Goal: Task Accomplishment & Management: Manage account settings

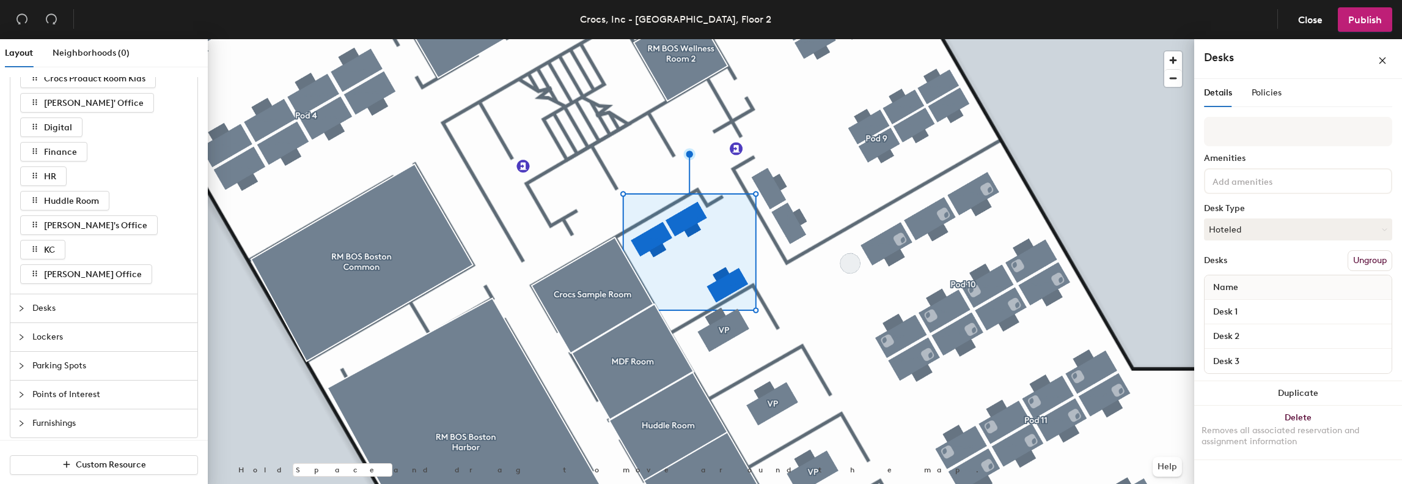
scroll to position [141, 0]
click at [90, 305] on span "Desks" at bounding box center [111, 303] width 158 height 28
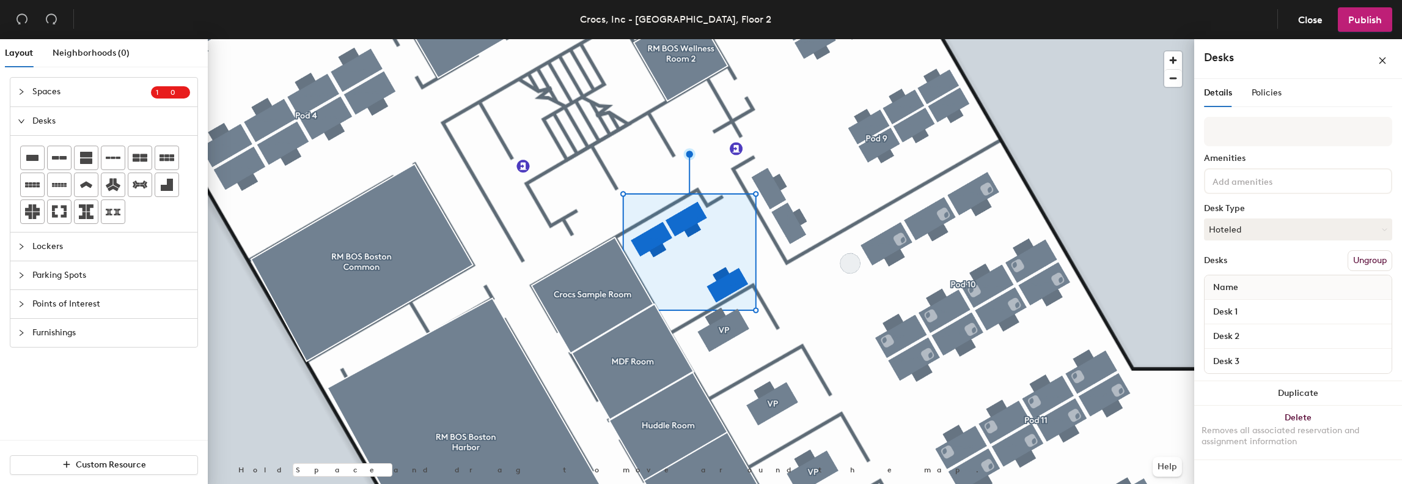
scroll to position [0, 0]
click at [27, 157] on icon at bounding box center [32, 157] width 12 height 6
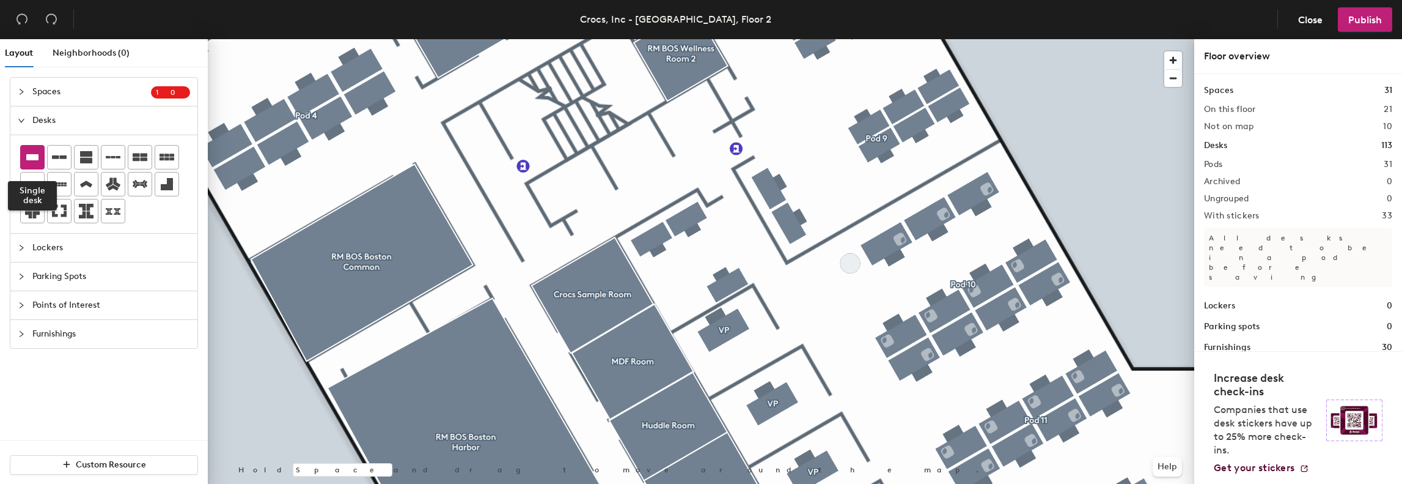
click at [34, 158] on icon at bounding box center [32, 157] width 12 height 6
click at [32, 148] on div at bounding box center [32, 156] width 23 height 23
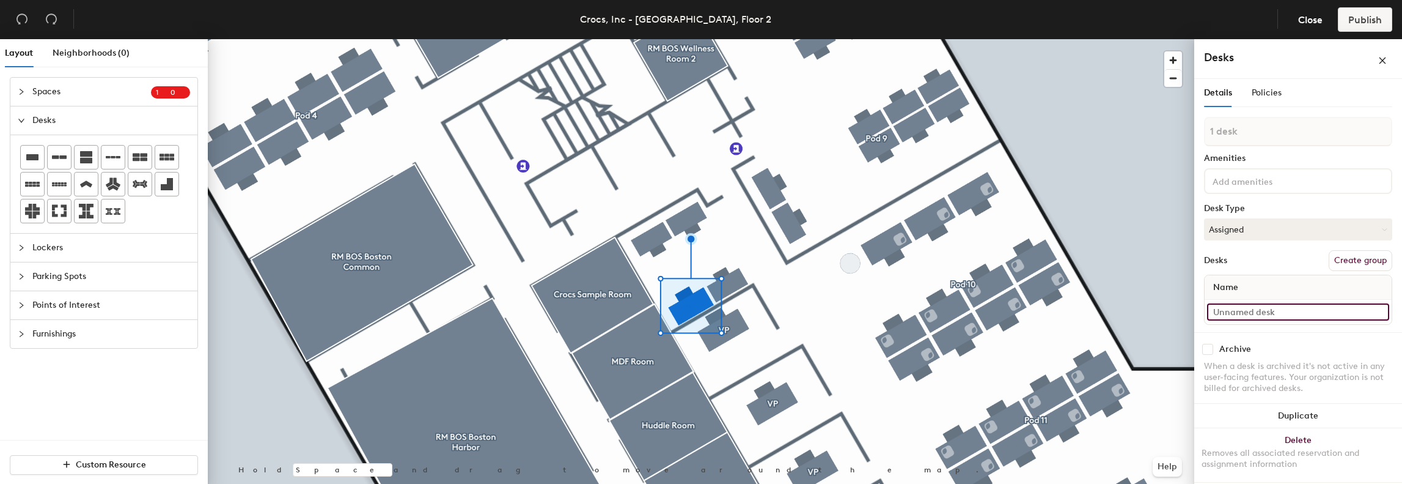
click at [1272, 312] on input at bounding box center [1298, 311] width 182 height 17
click at [1276, 230] on button "Assigned" at bounding box center [1298, 229] width 188 height 22
click at [1249, 298] on div "Hoteled" at bounding box center [1266, 304] width 122 height 18
click at [1268, 307] on input at bounding box center [1298, 311] width 182 height 17
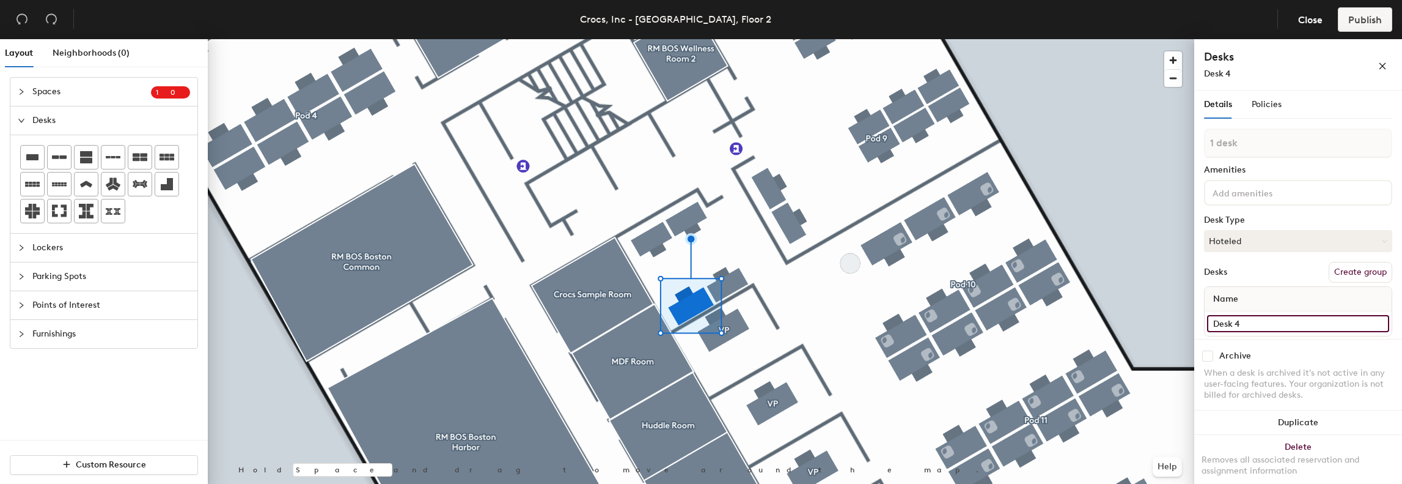
type input "Desk 4"
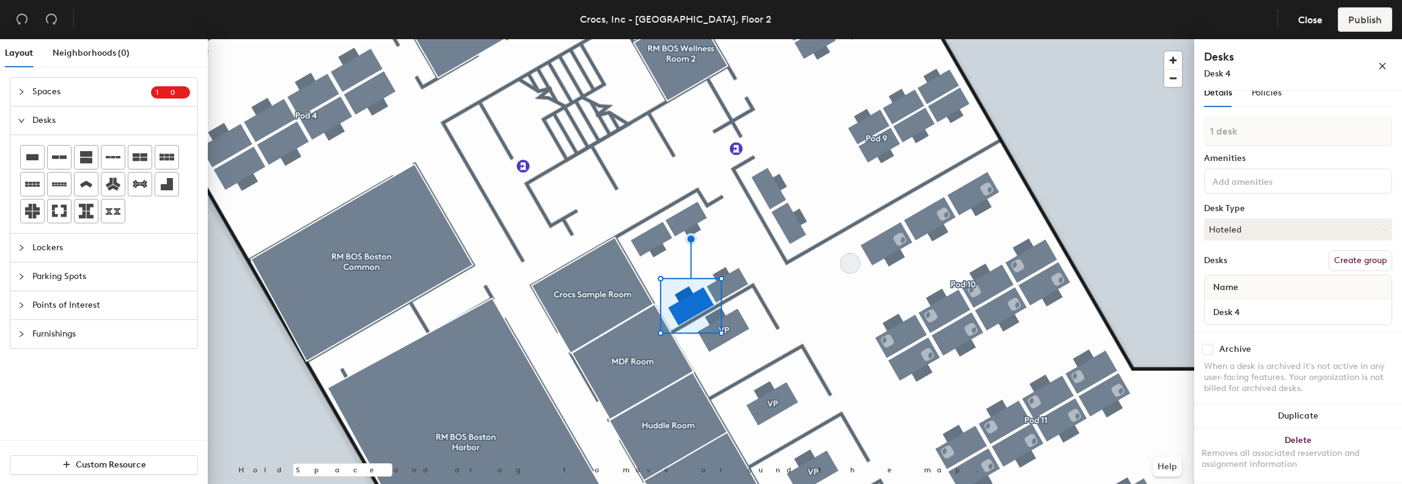
scroll to position [13, 0]
click at [1254, 284] on div "Name" at bounding box center [1298, 286] width 187 height 24
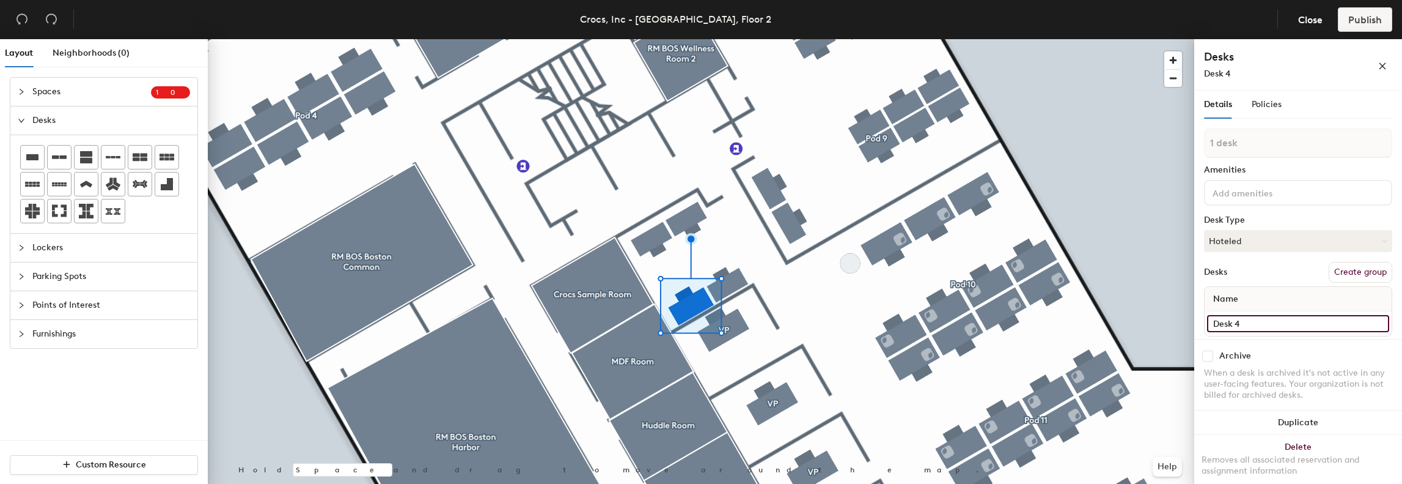
click at [1251, 318] on input "Desk 4" at bounding box center [1298, 323] width 182 height 17
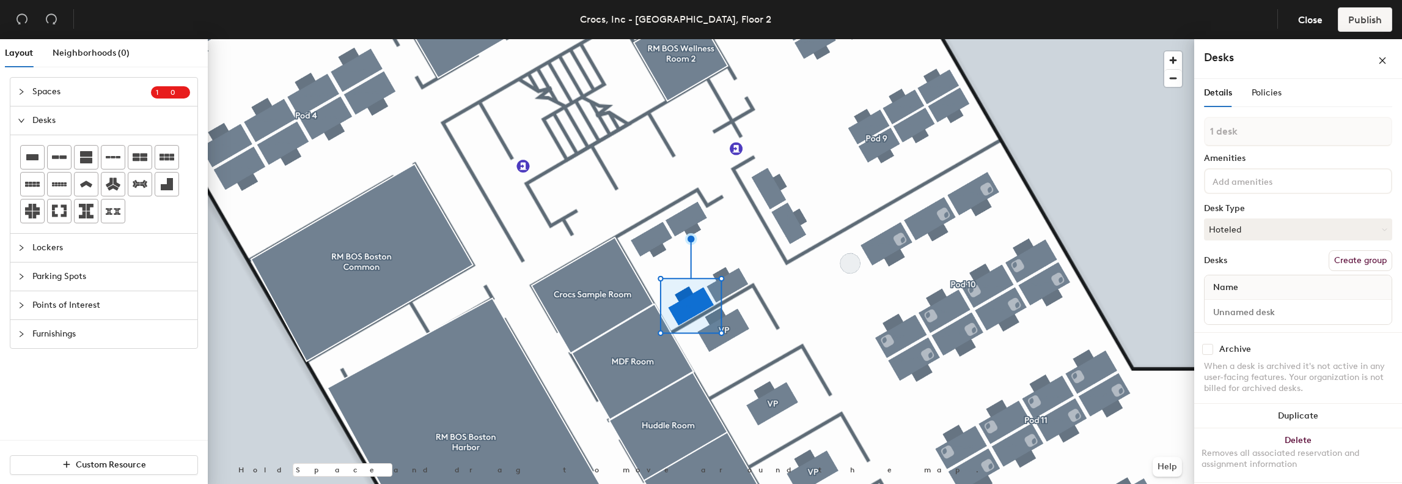
click at [696, 39] on div at bounding box center [701, 39] width 987 height 0
click at [1330, 255] on button "Create group" at bounding box center [1361, 260] width 64 height 21
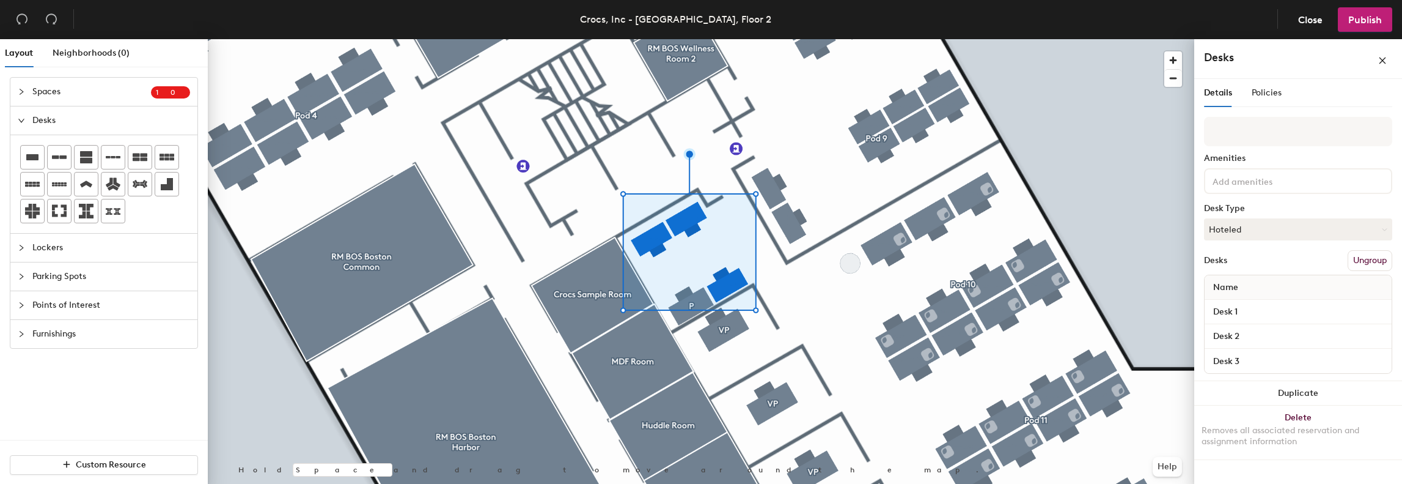
click at [1367, 259] on button "Ungroup" at bounding box center [1370, 260] width 45 height 21
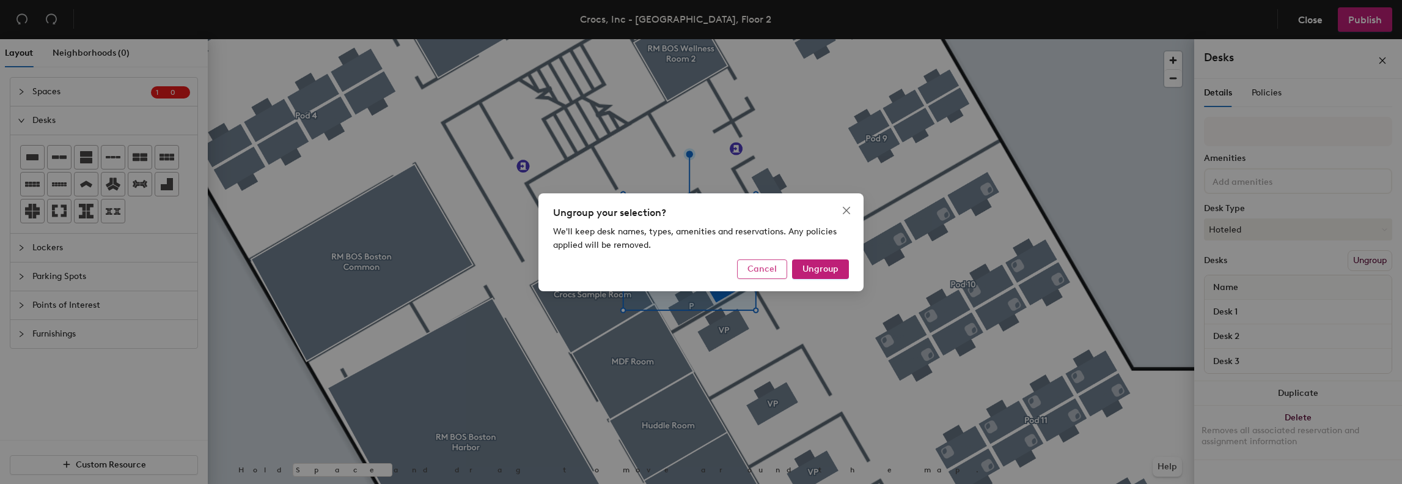
click at [771, 271] on span "Cancel" at bounding box center [762, 268] width 29 height 10
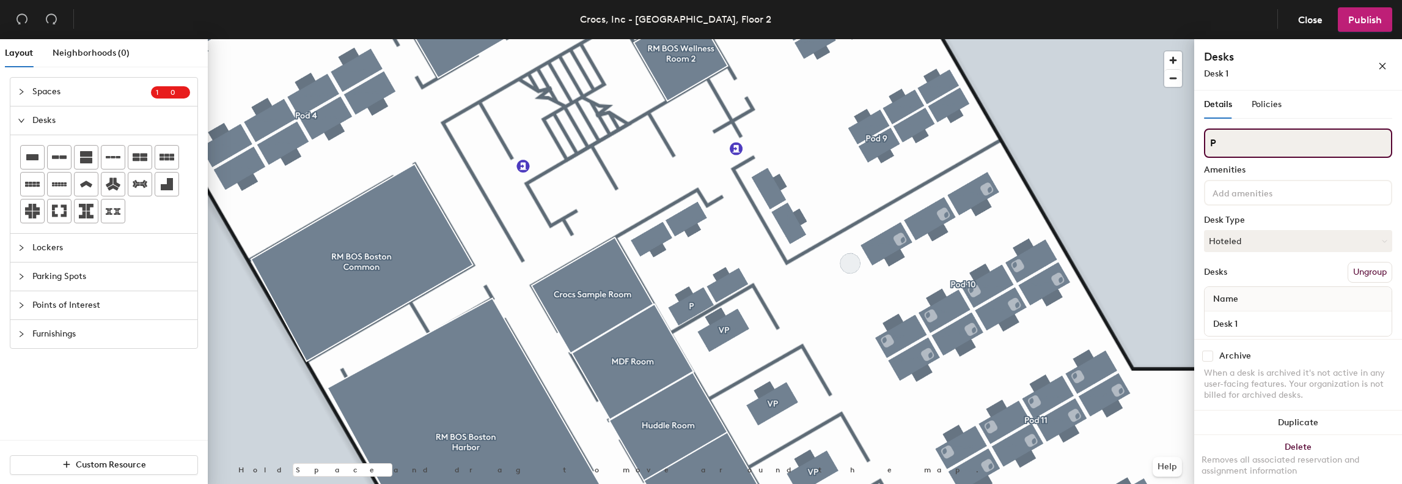
click at [1143, 149] on div "Layout Neighborhoods (0) Spaces 1 0 Add existing spaces to the map [PERSON_NAME…" at bounding box center [701, 263] width 1402 height 449
type input "\"
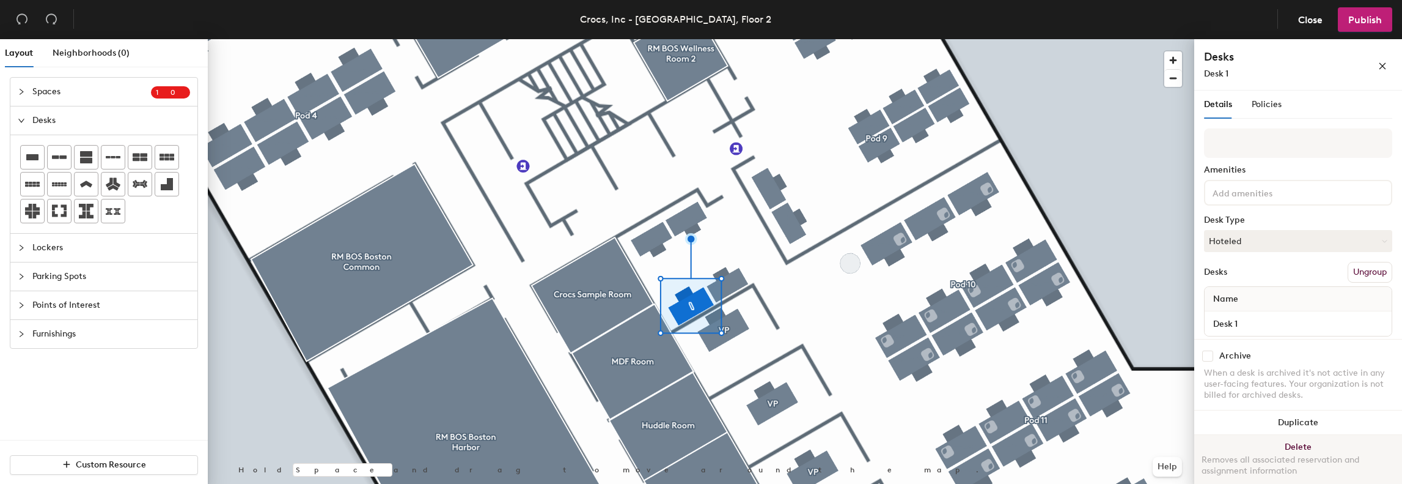
click at [1287, 446] on button "Delete Removes all associated reservation and assignment information" at bounding box center [1298, 462] width 208 height 54
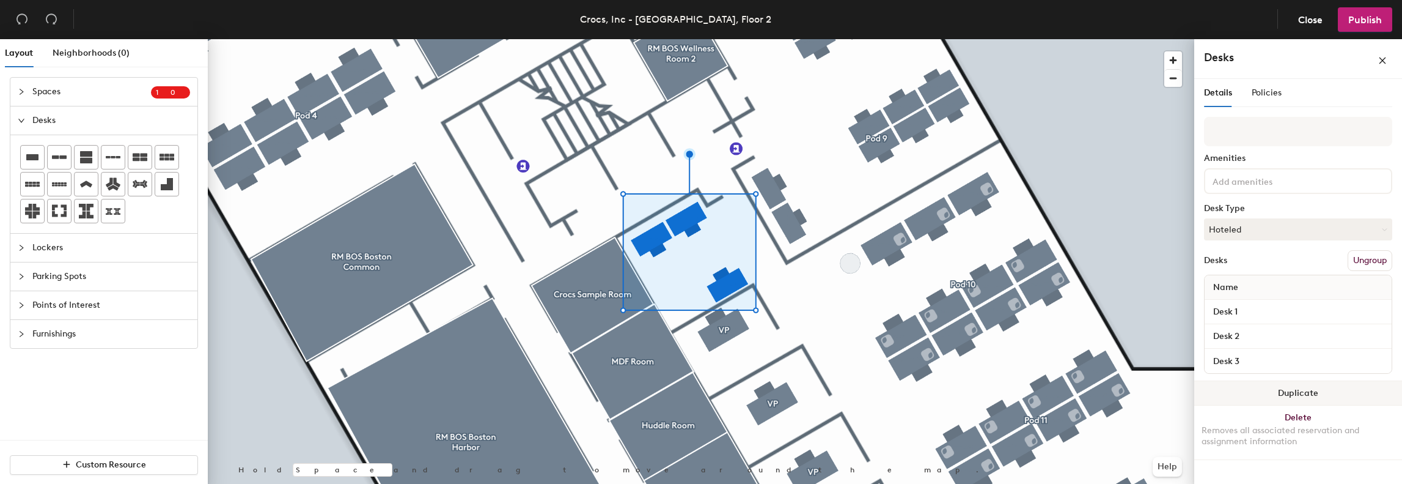
click at [1301, 392] on button "Duplicate" at bounding box center [1298, 393] width 208 height 24
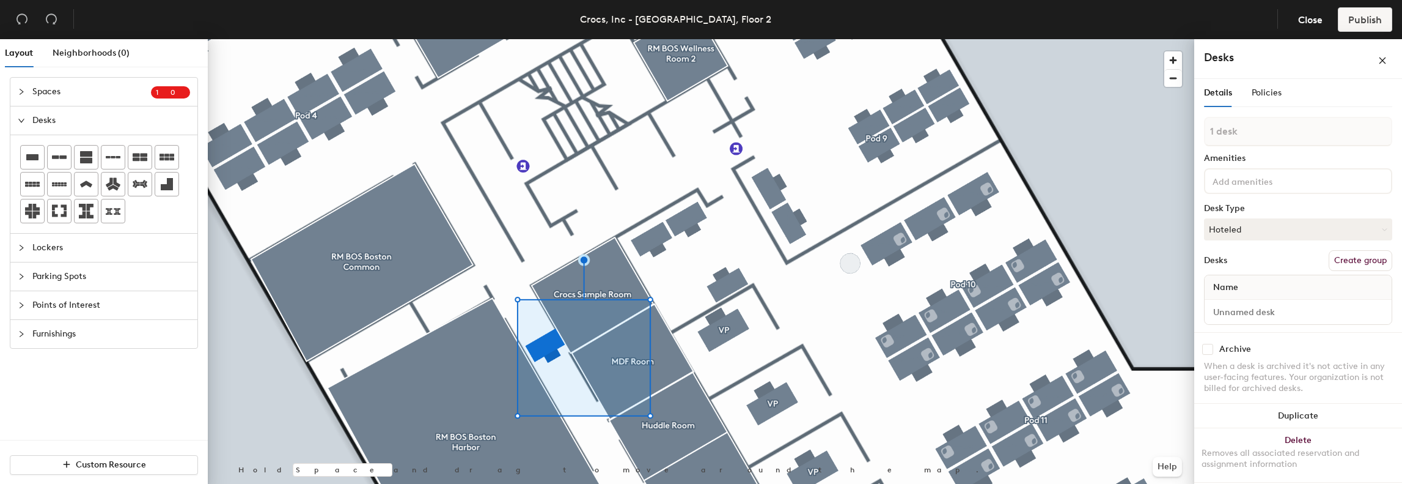
type input "1 desk"
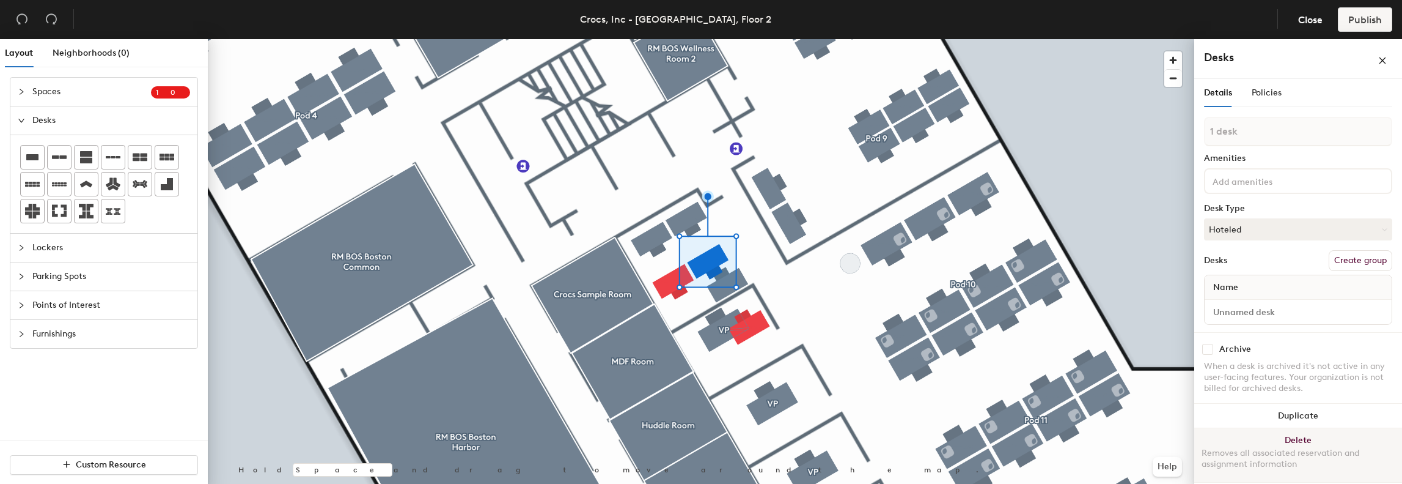
click at [1302, 434] on button "Delete Removes all associated reservation and assignment information" at bounding box center [1298, 455] width 208 height 54
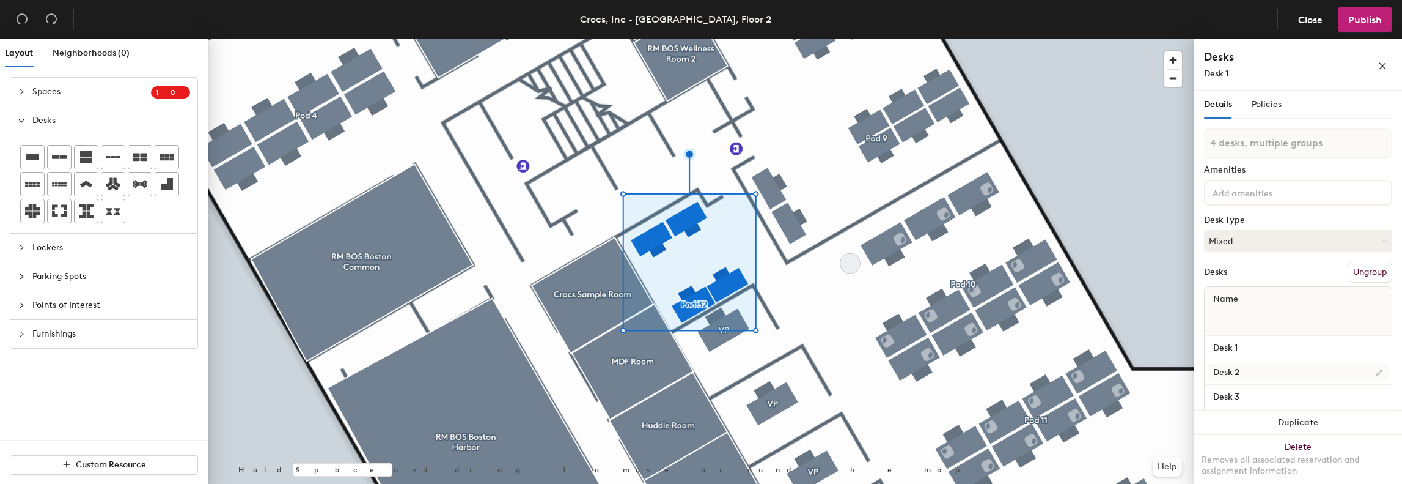
scroll to position [64, 0]
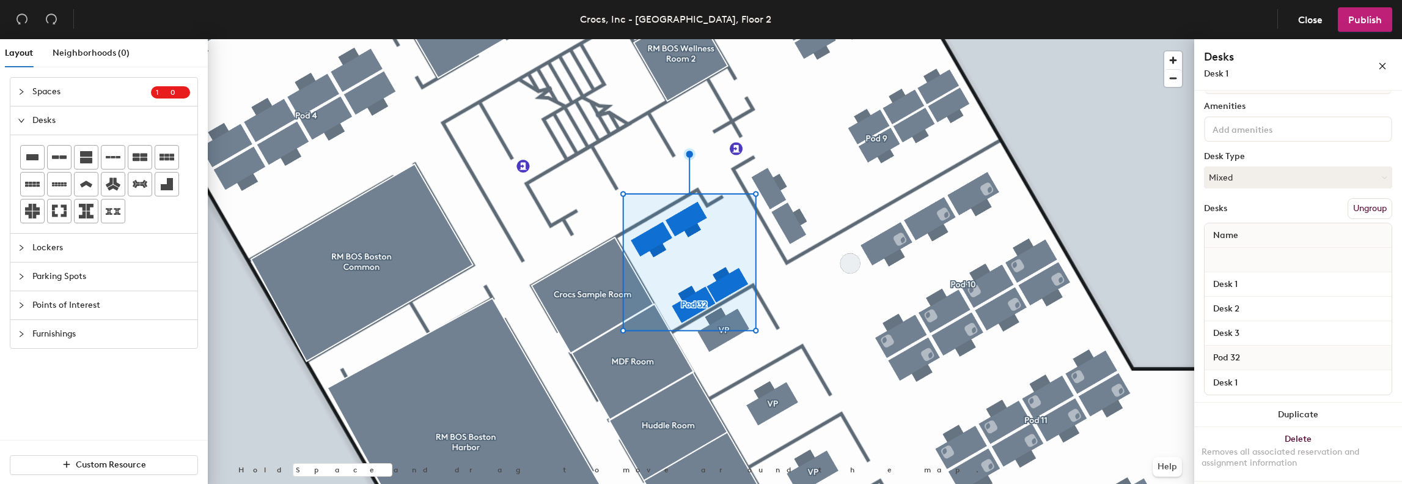
click at [1246, 358] on span "Pod 32" at bounding box center [1226, 358] width 39 height 22
click at [1236, 358] on span "Pod 32" at bounding box center [1226, 358] width 39 height 22
click at [1374, 382] on input "Desk 1" at bounding box center [1298, 382] width 182 height 17
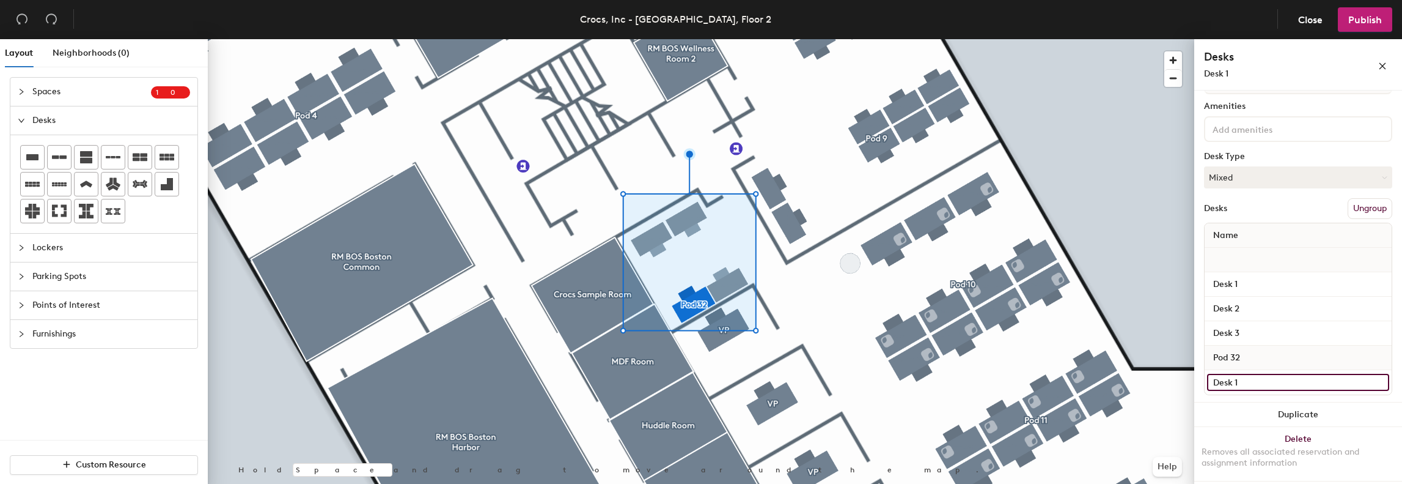
click at [1349, 385] on input "Desk 1" at bounding box center [1298, 382] width 182 height 17
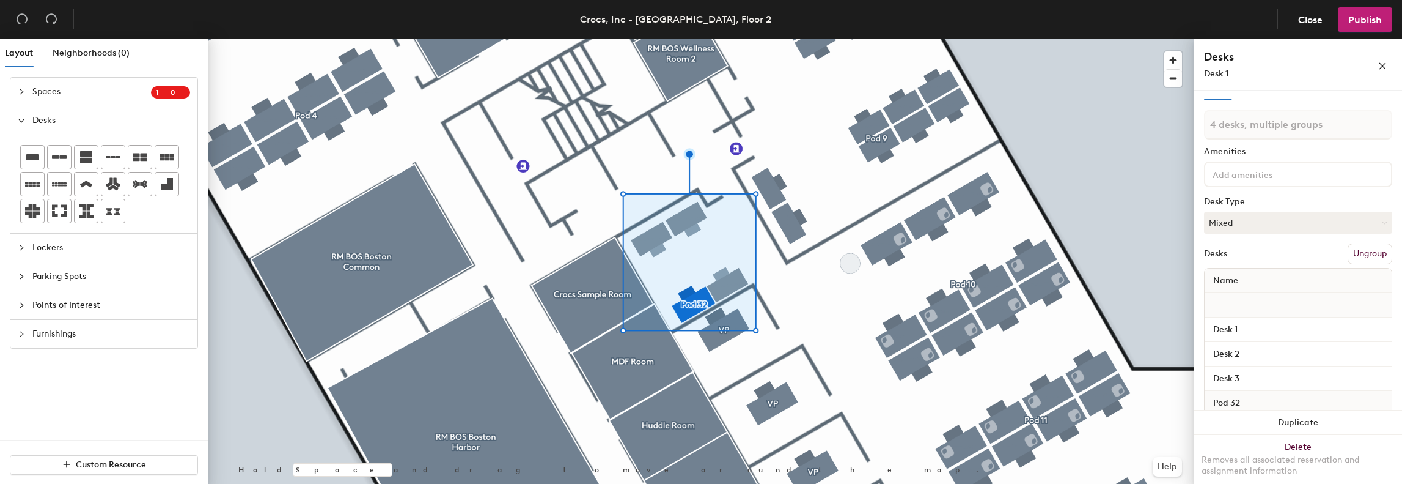
scroll to position [0, 0]
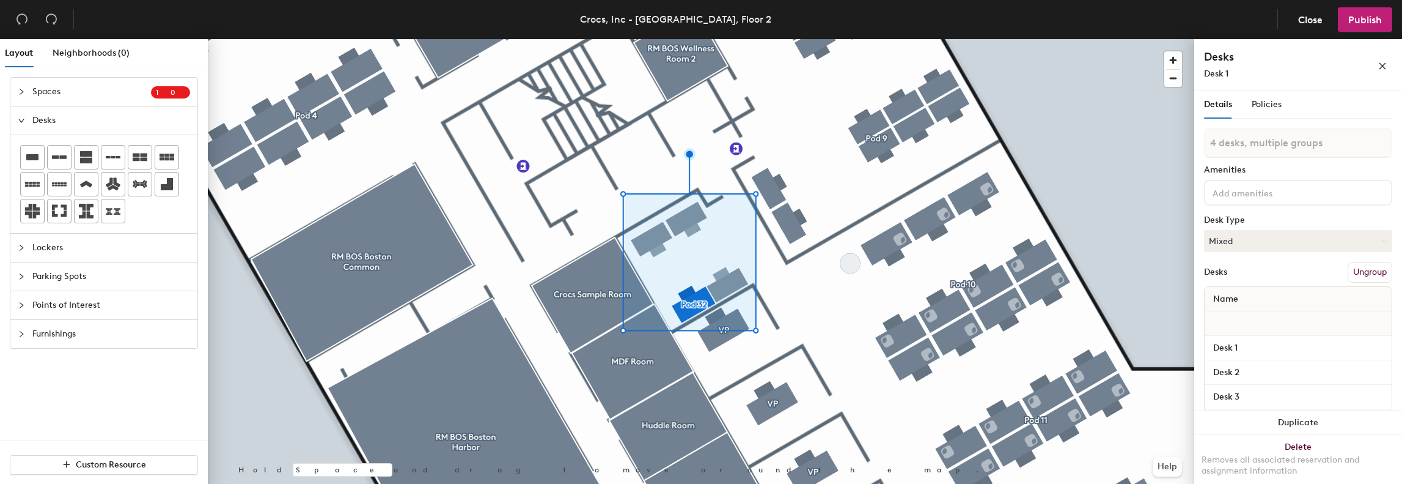
type input "Desk 4"
click at [1358, 271] on button "Ungroup" at bounding box center [1370, 272] width 45 height 21
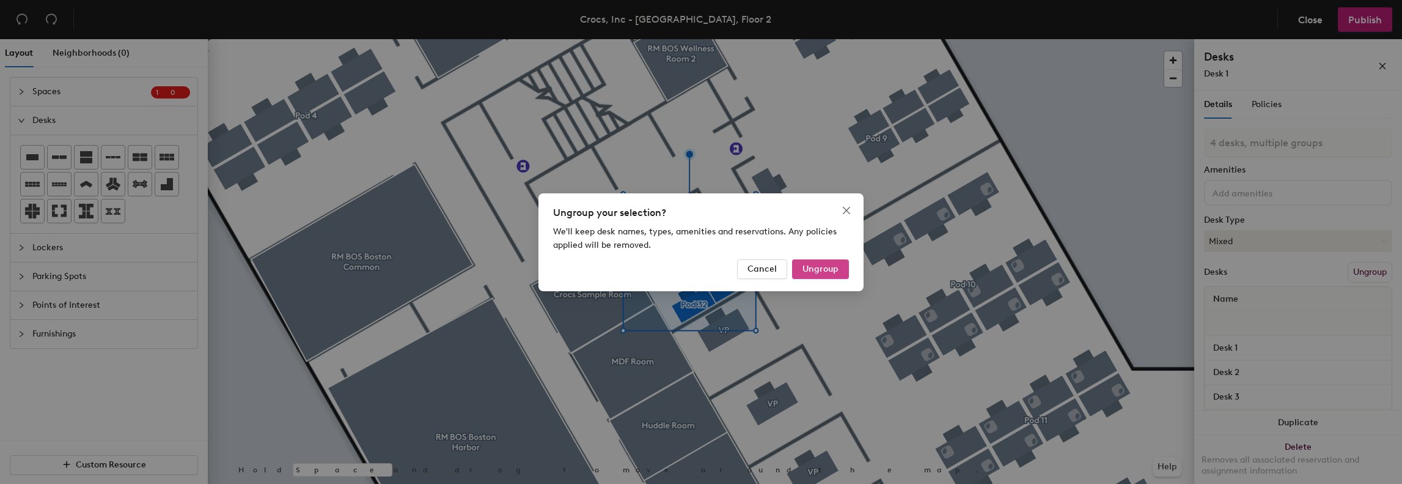
click at [832, 262] on button "Ungroup" at bounding box center [820, 269] width 57 height 20
type input "4 desks"
